Goal: Obtain resource: Obtain resource

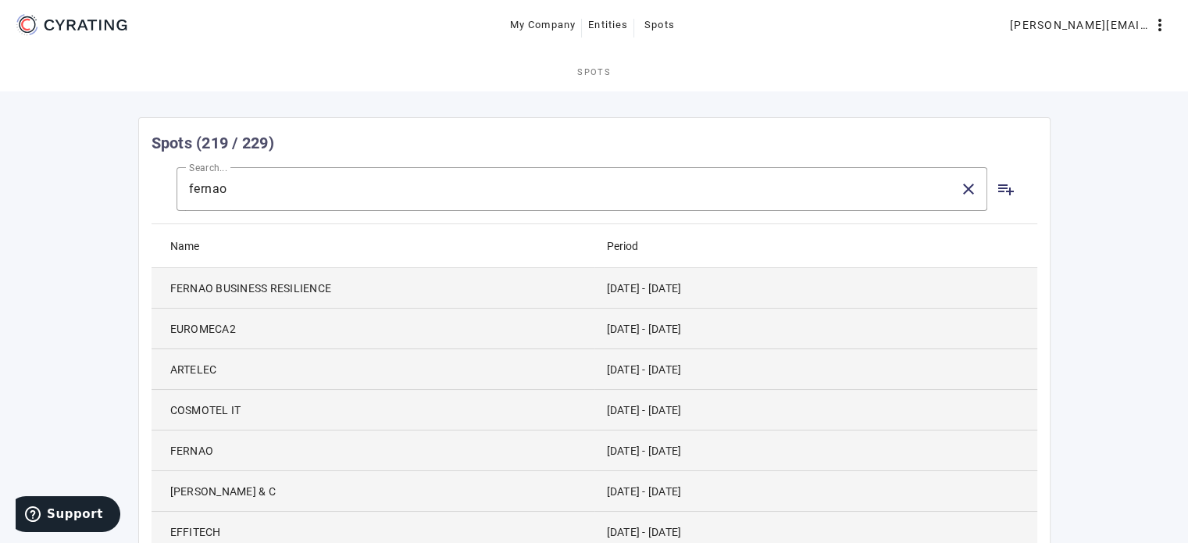
drag, startPoint x: 645, startPoint y: 343, endPoint x: 606, endPoint y: 162, distance: 184.6
click at [370, 192] on input "fernao" at bounding box center [568, 189] width 758 height 19
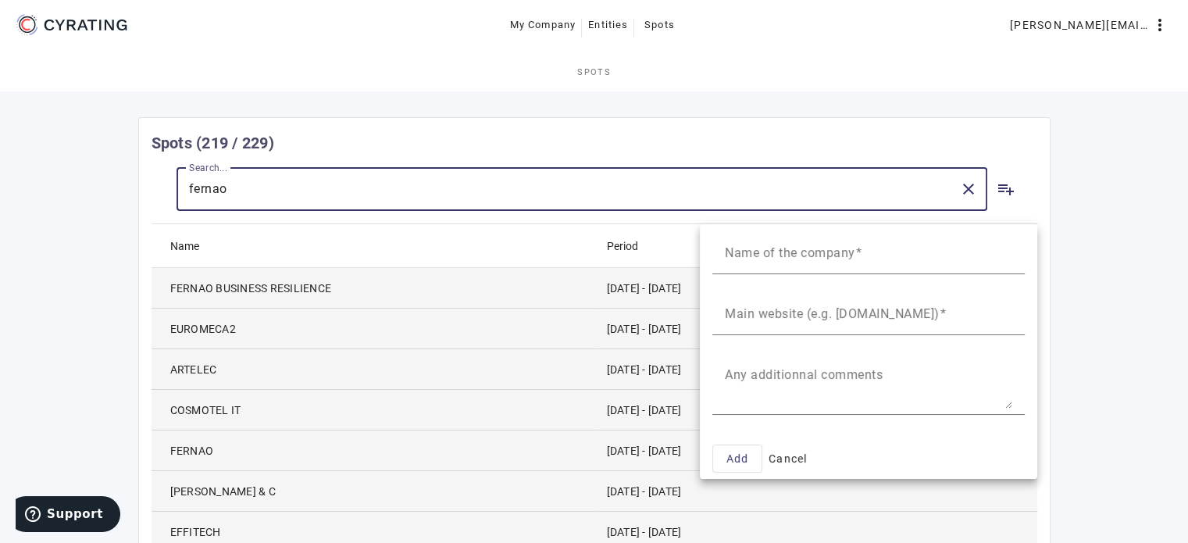
click at [102, 30] on div at bounding box center [594, 271] width 1188 height 543
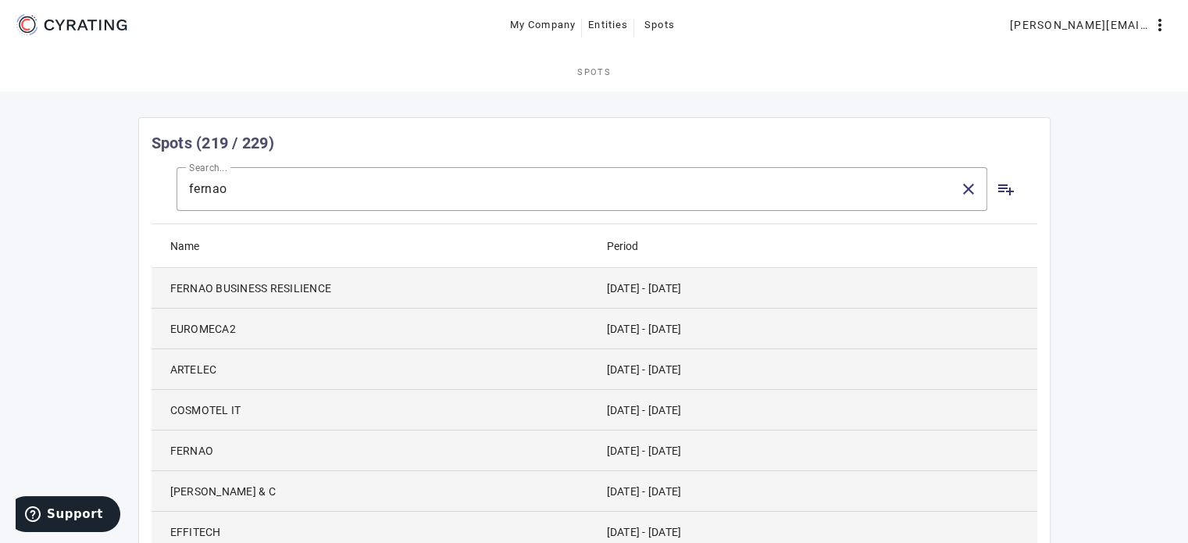
click at [30, 24] on icon at bounding box center [71, 24] width 118 height 25
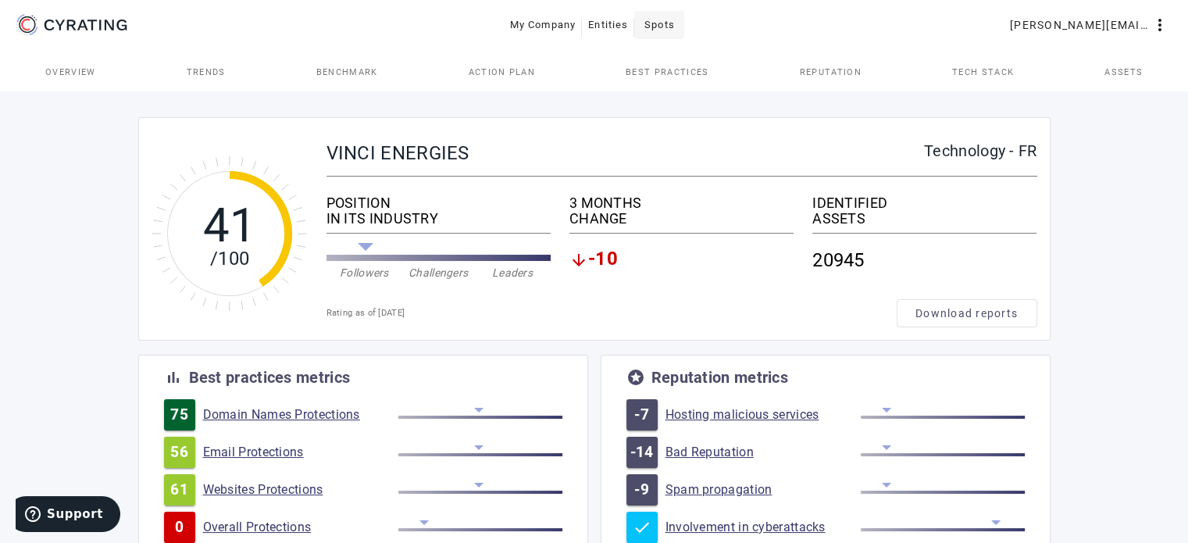
click at [655, 18] on span "Spots" at bounding box center [659, 24] width 30 height 25
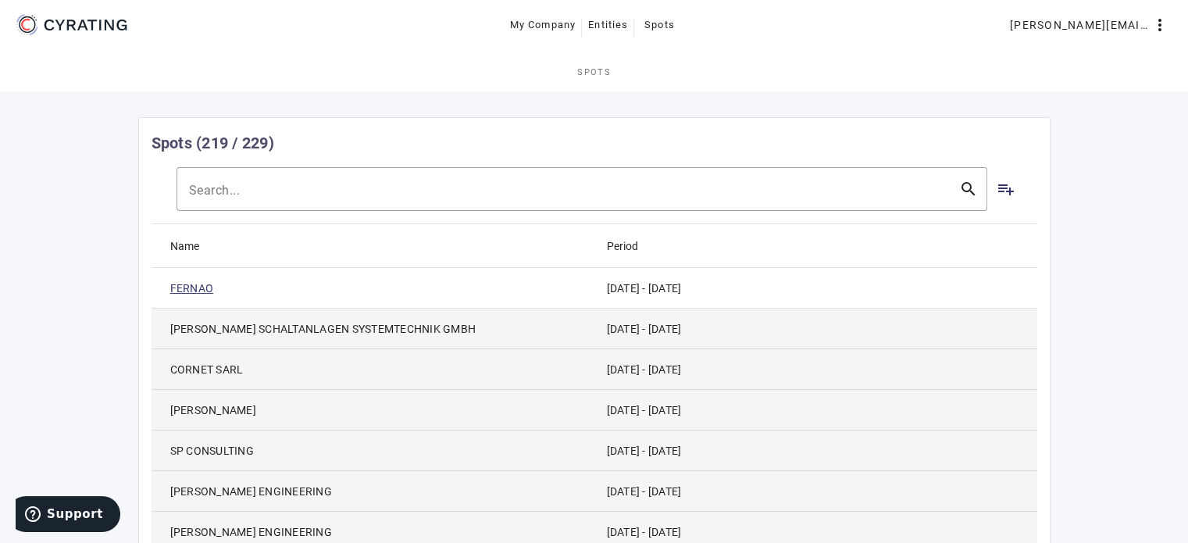
click at [186, 291] on link "FERNAO" at bounding box center [192, 288] width 44 height 16
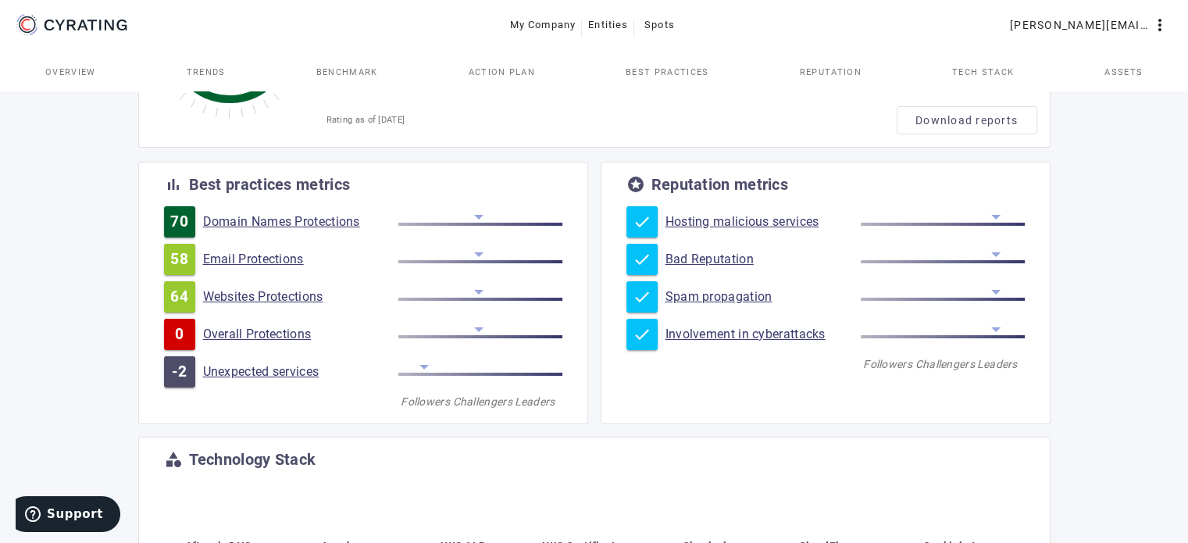
scroll to position [216, 0]
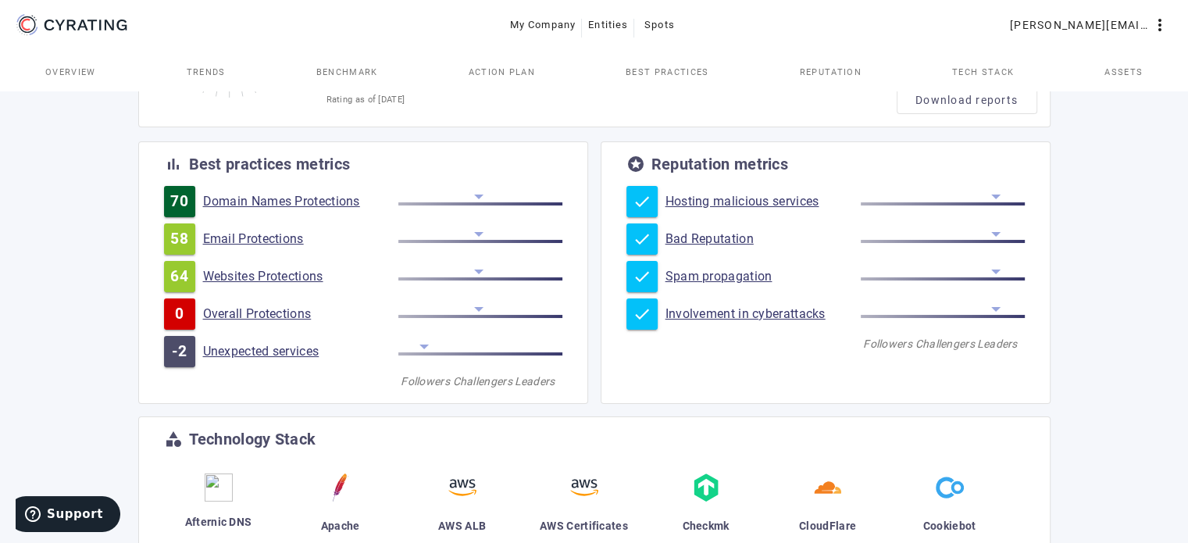
drag, startPoint x: 1125, startPoint y: 201, endPoint x: 1121, endPoint y: 262, distance: 61.1
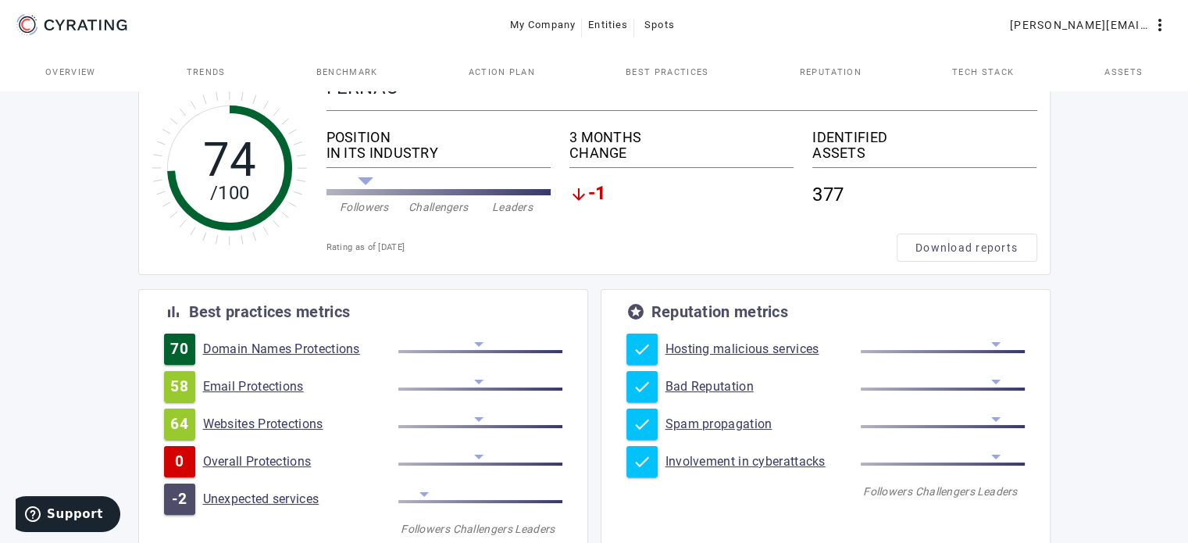
scroll to position [78, 0]
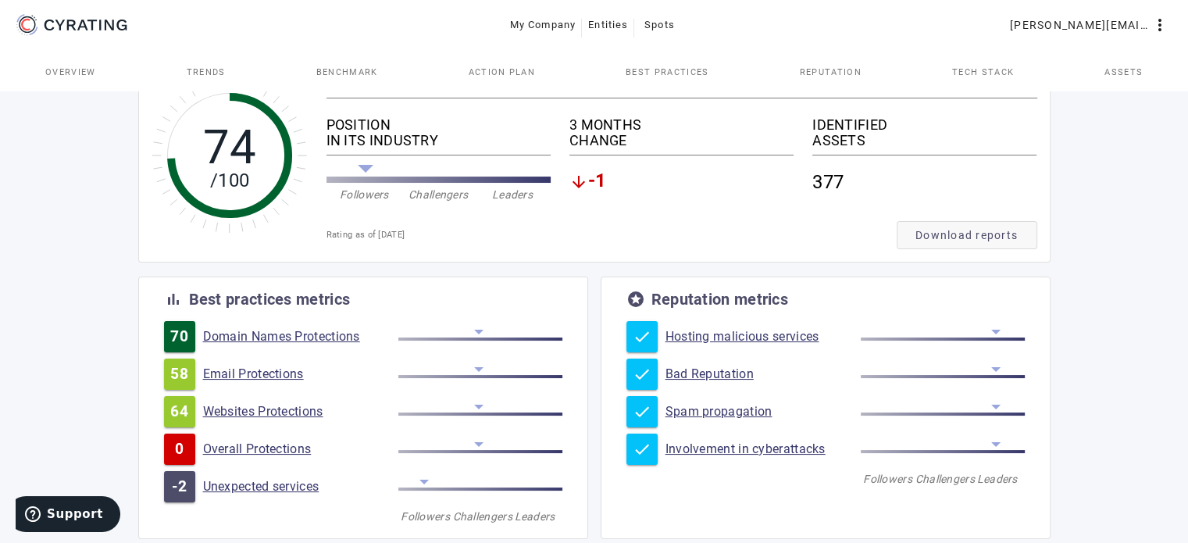
click at [960, 235] on span "Download reports" at bounding box center [966, 235] width 102 height 16
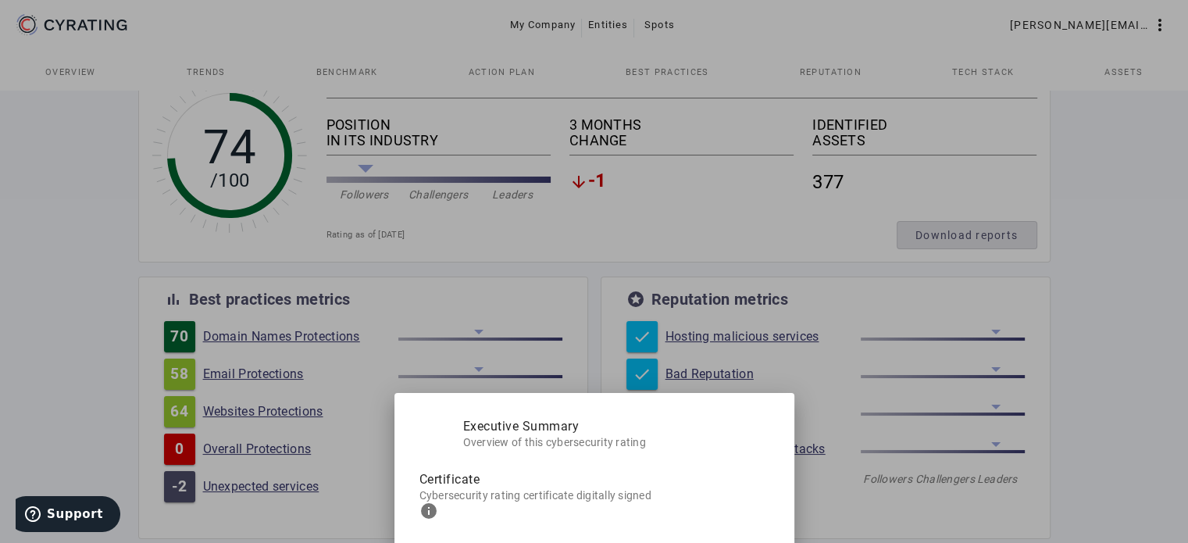
scroll to position [0, 0]
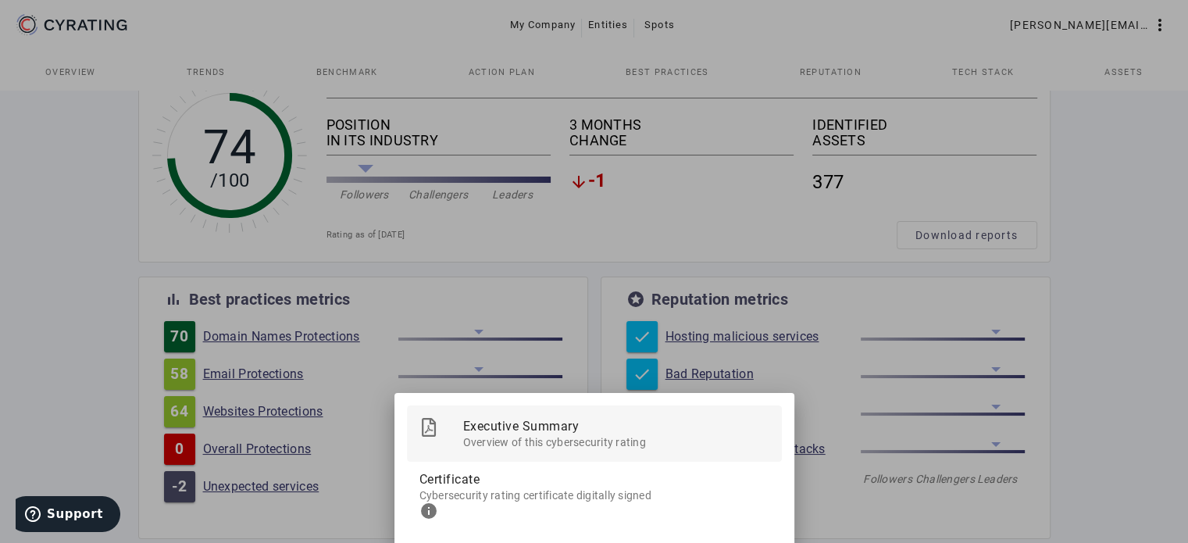
click at [633, 449] on span "Overview of this cybersecurity rating" at bounding box center [616, 440] width 306 height 20
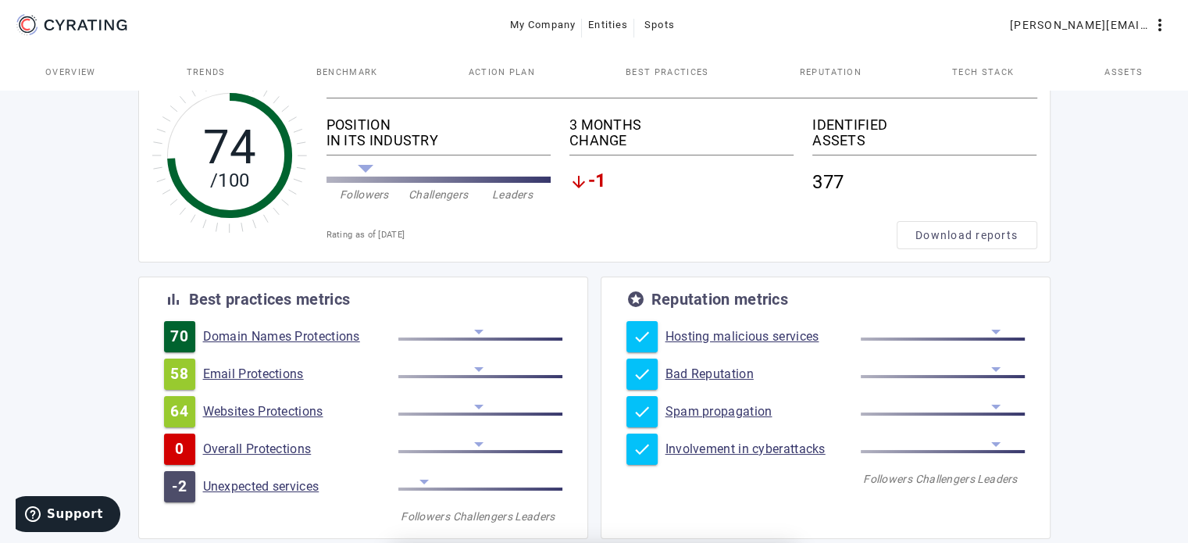
scroll to position [78, 0]
click at [1153, 226] on div "74 /100 FERNAO Industrial Goods & Services - DE POSITION IN ITS INDUSTRY Follow…" at bounding box center [594, 553] width 1188 height 1088
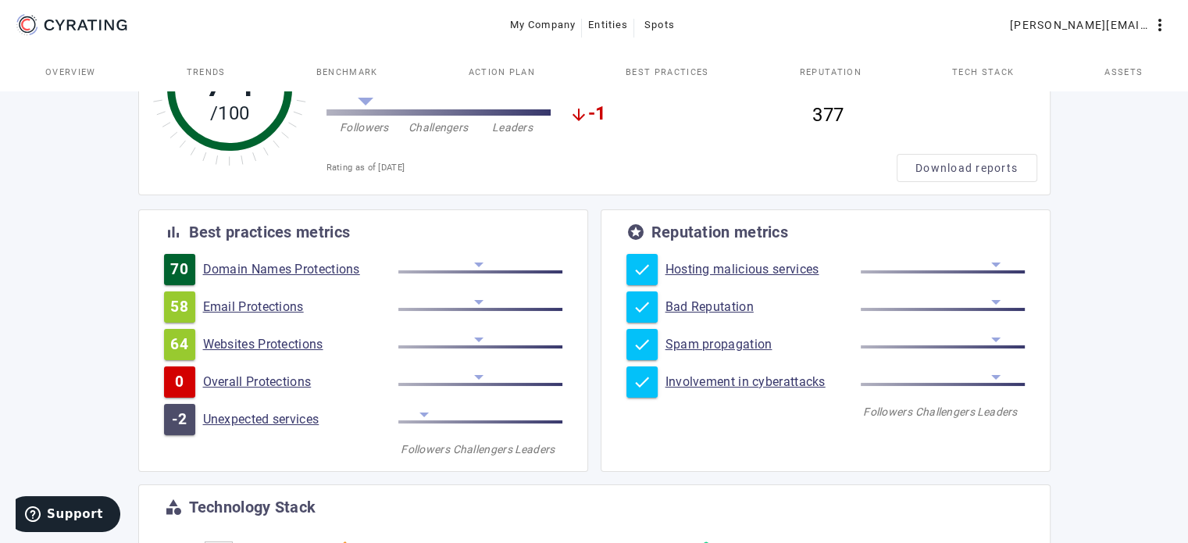
scroll to position [137, 0]
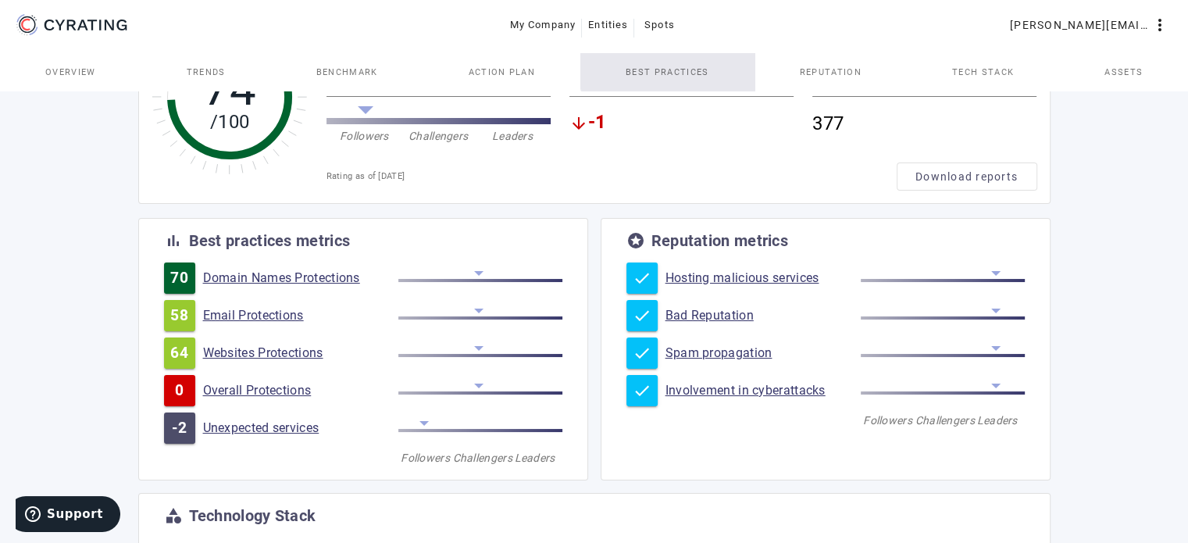
click at [676, 71] on span "Best practices" at bounding box center [667, 72] width 83 height 9
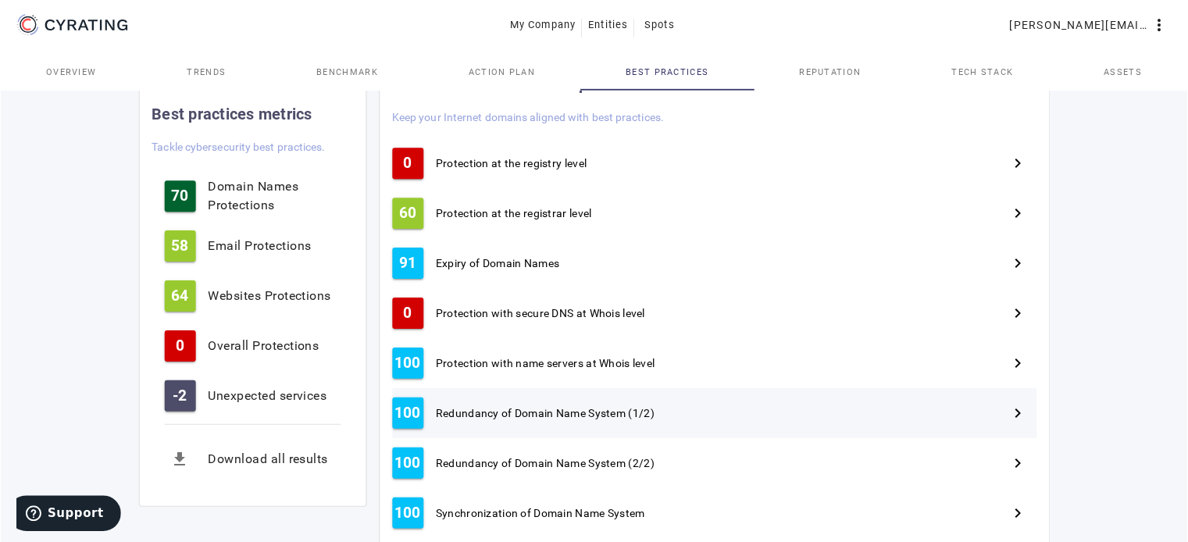
scroll to position [312, 0]
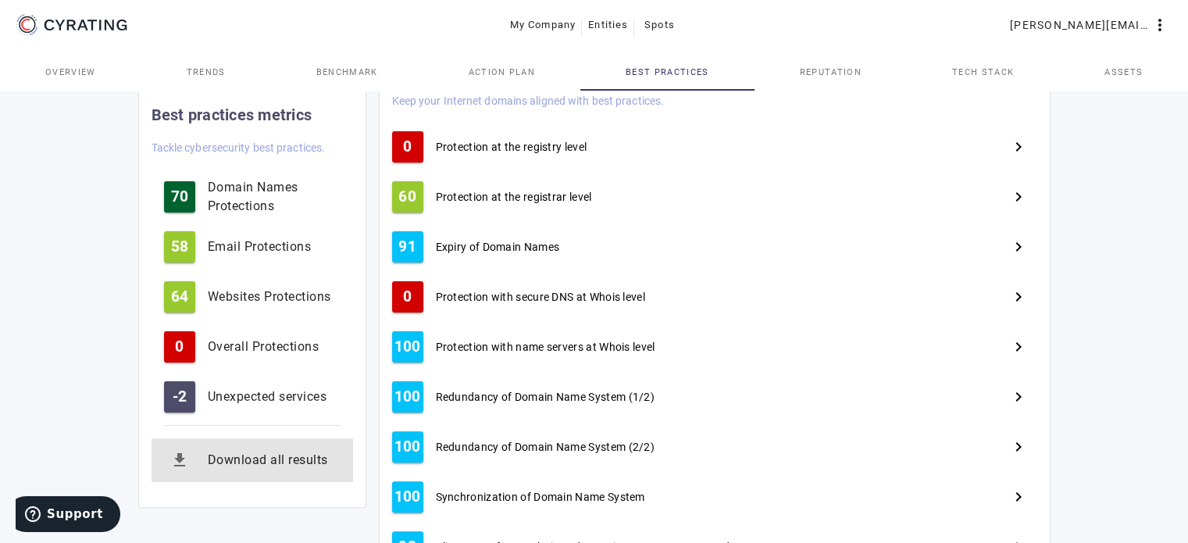
click at [247, 462] on div "Download all results" at bounding box center [274, 460] width 133 height 19
